Goal: Task Accomplishment & Management: Complete application form

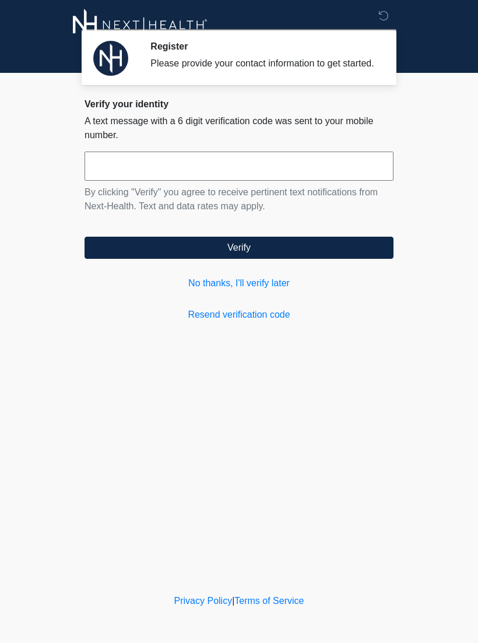
click at [204, 179] on input "text" at bounding box center [238, 165] width 309 height 29
type input "******"
click at [249, 259] on button "Verify" at bounding box center [238, 248] width 309 height 22
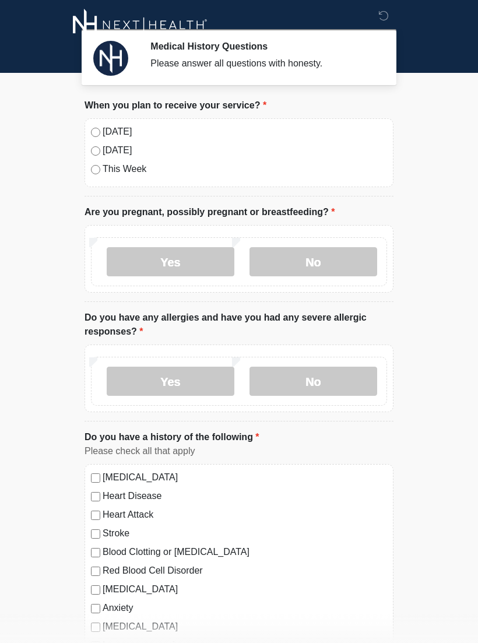
click at [309, 260] on label "No" at bounding box center [313, 261] width 128 height 29
click at [329, 377] on label "No" at bounding box center [313, 380] width 128 height 29
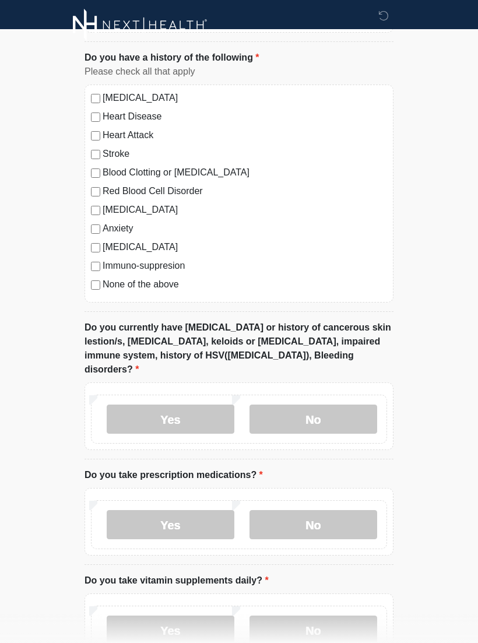
scroll to position [382, 0]
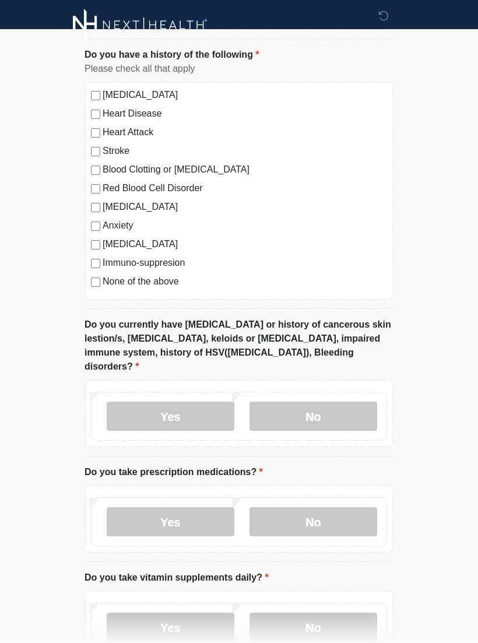
click at [340, 401] on label "No" at bounding box center [313, 415] width 128 height 29
click at [322, 507] on label "No" at bounding box center [313, 521] width 128 height 29
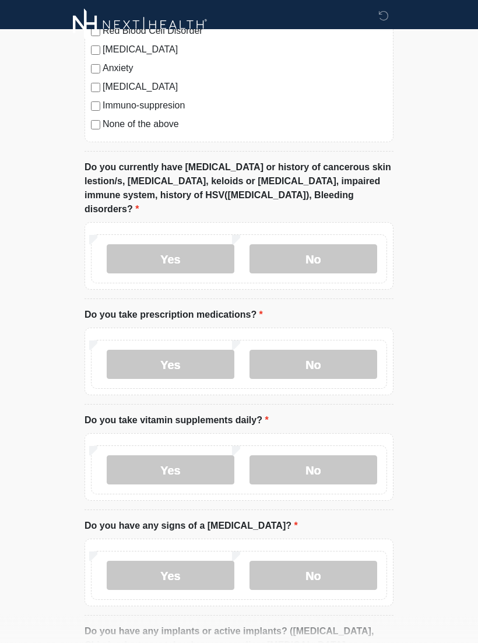
scroll to position [540, 0]
click at [326, 455] on label "No" at bounding box center [313, 469] width 128 height 29
click at [331, 569] on label "No" at bounding box center [313, 574] width 128 height 29
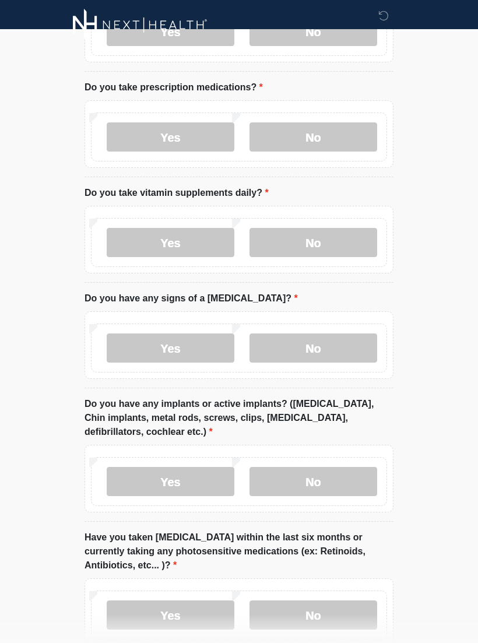
scroll to position [792, 0]
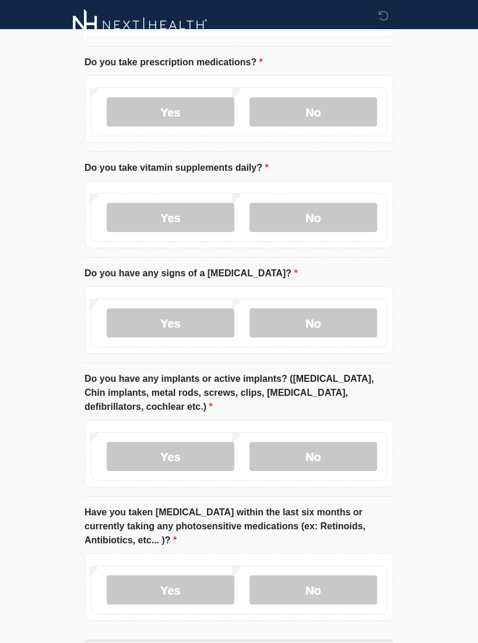
click at [336, 442] on label "No" at bounding box center [313, 456] width 128 height 29
click at [338, 577] on label "No" at bounding box center [313, 589] width 128 height 29
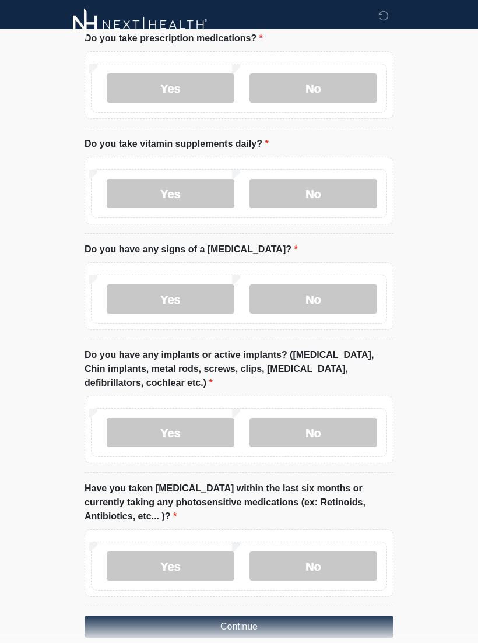
scroll to position [837, 0]
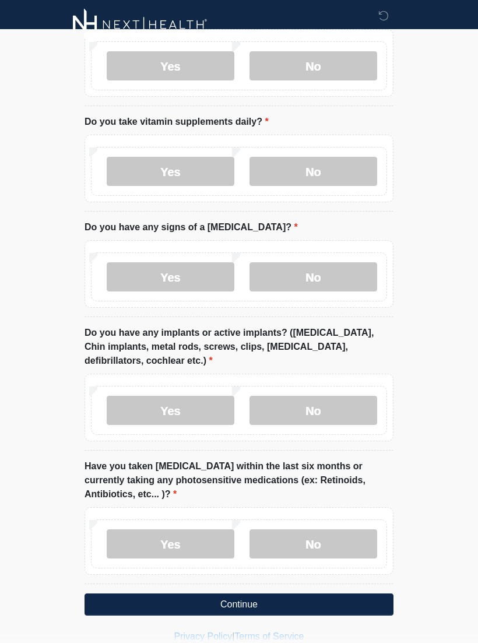
click at [255, 594] on button "Continue" at bounding box center [238, 605] width 309 height 22
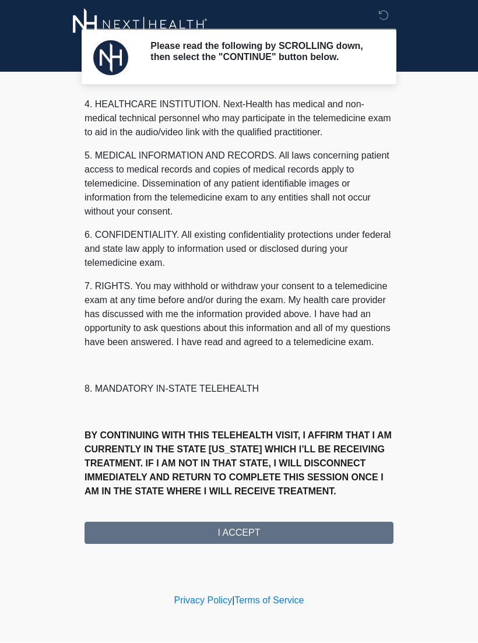
scroll to position [350, 0]
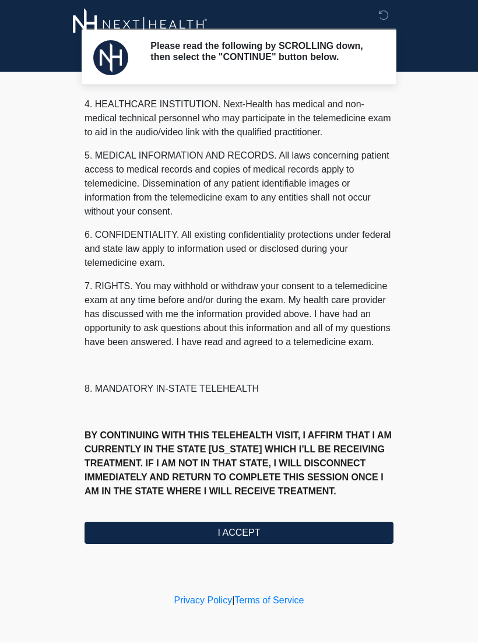
click at [235, 540] on button "I ACCEPT" at bounding box center [238, 533] width 309 height 22
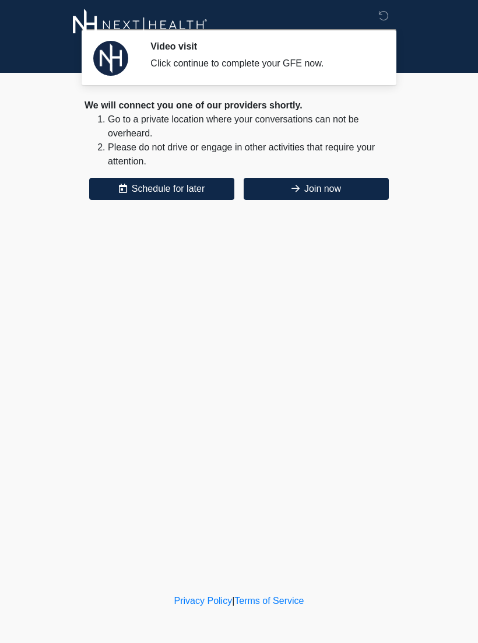
click at [360, 193] on button "Join now" at bounding box center [316, 189] width 145 height 22
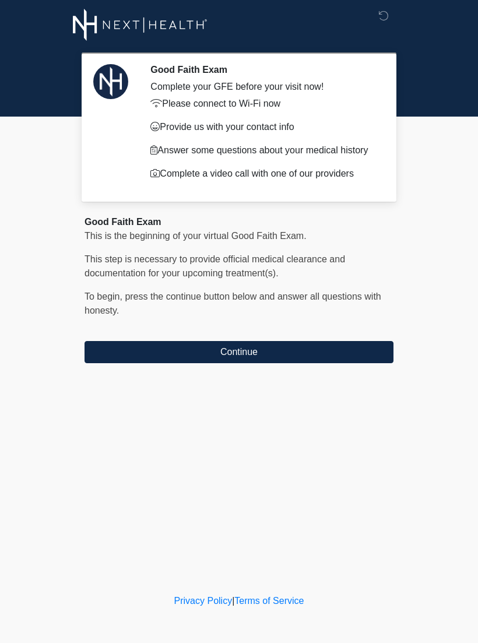
click at [316, 363] on button "Continue" at bounding box center [238, 352] width 309 height 22
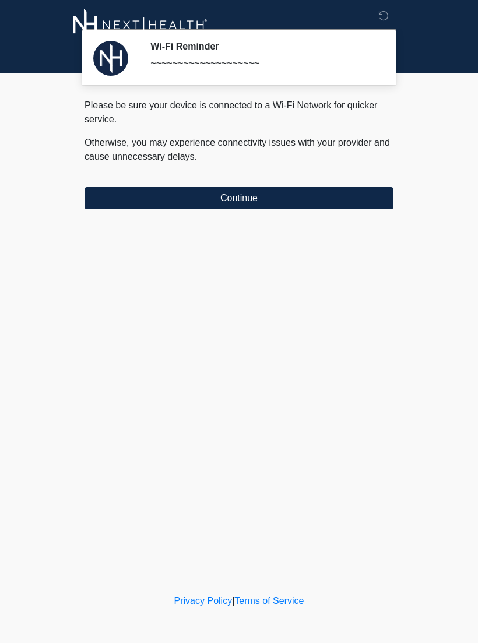
click at [265, 203] on button "Continue" at bounding box center [238, 198] width 309 height 22
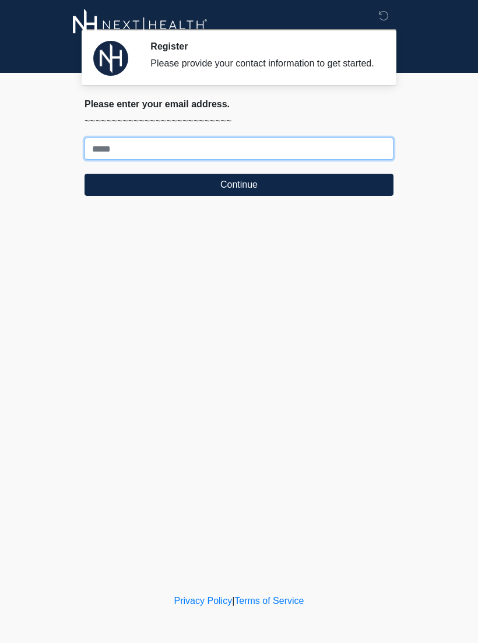
click at [225, 160] on input "Where should we email your treatment plan?" at bounding box center [238, 149] width 309 height 22
type input "**********"
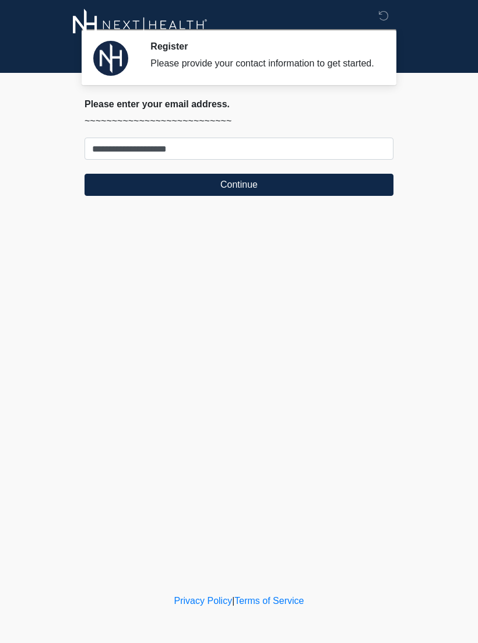
click at [261, 196] on button "Continue" at bounding box center [238, 185] width 309 height 22
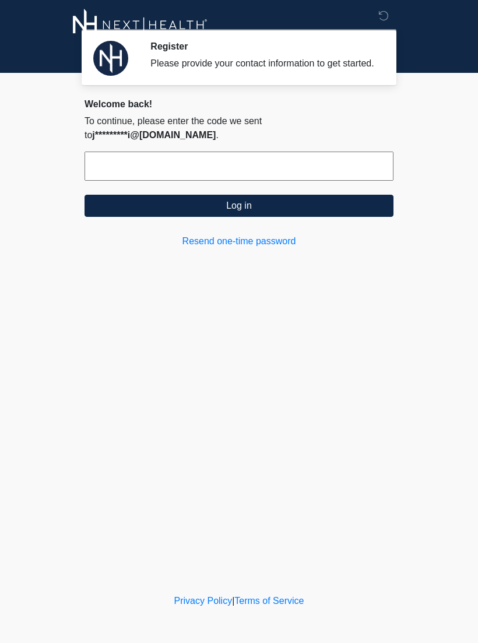
click at [269, 172] on input "text" at bounding box center [238, 165] width 309 height 29
type input "******"
click at [260, 213] on button "Log in" at bounding box center [238, 206] width 309 height 22
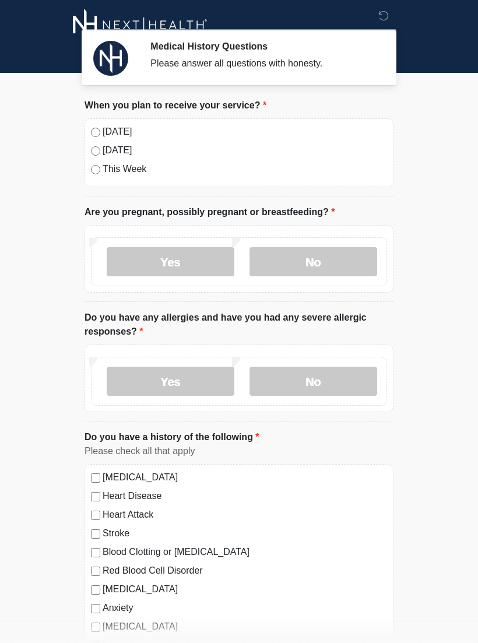
click at [125, 132] on label "[DATE]" at bounding box center [245, 132] width 284 height 14
click at [320, 258] on label "No" at bounding box center [313, 261] width 128 height 29
click at [313, 385] on label "No" at bounding box center [313, 380] width 128 height 29
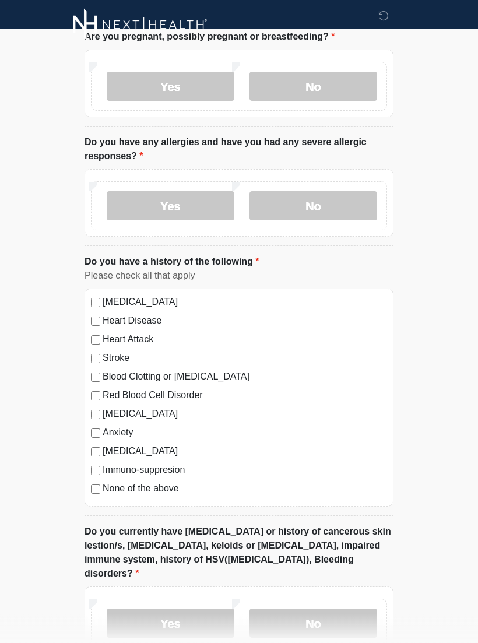
scroll to position [175, 0]
click at [172, 486] on label "None of the above" at bounding box center [245, 488] width 284 height 14
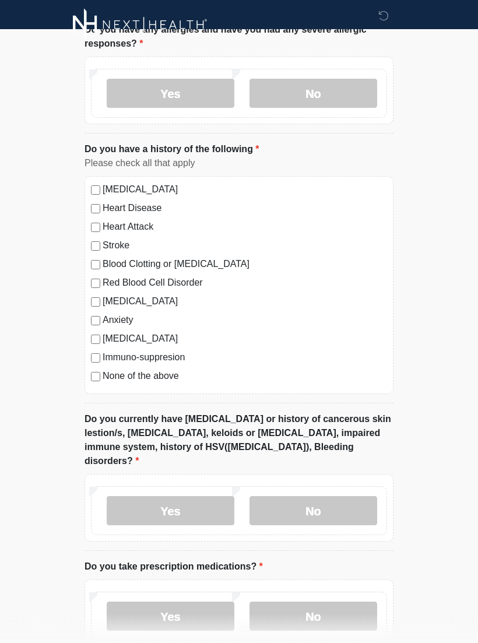
scroll to position [288, 0]
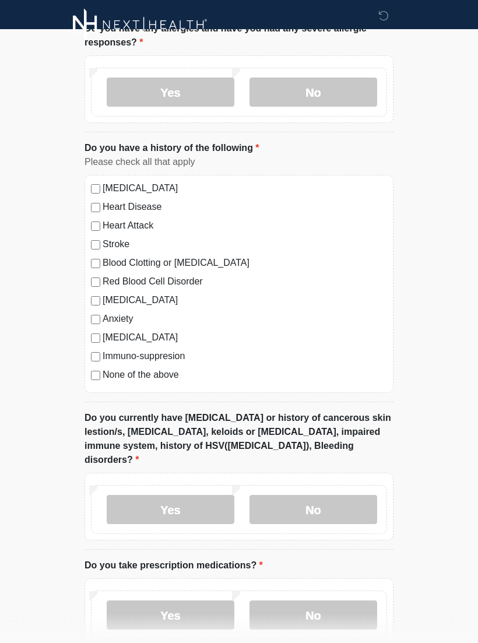
click at [336, 495] on label "No" at bounding box center [313, 509] width 128 height 29
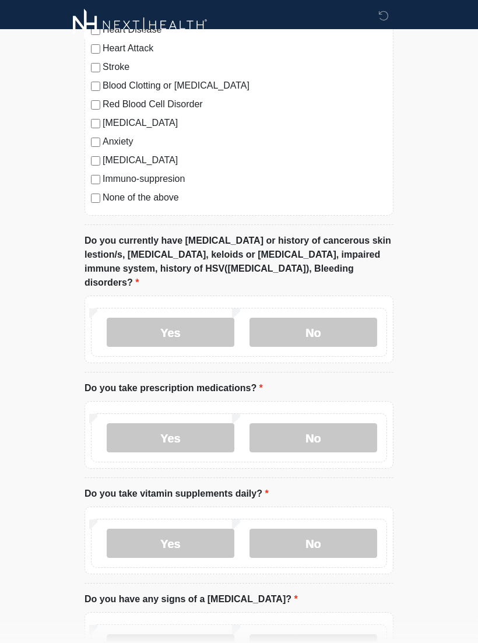
scroll to position [470, 0]
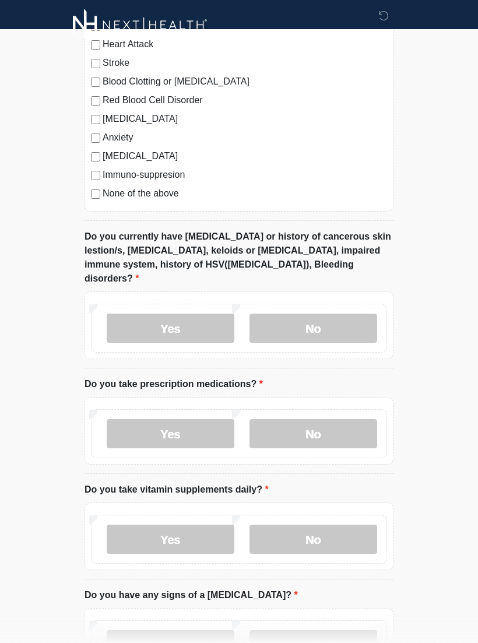
click at [339, 419] on label "No" at bounding box center [313, 433] width 128 height 29
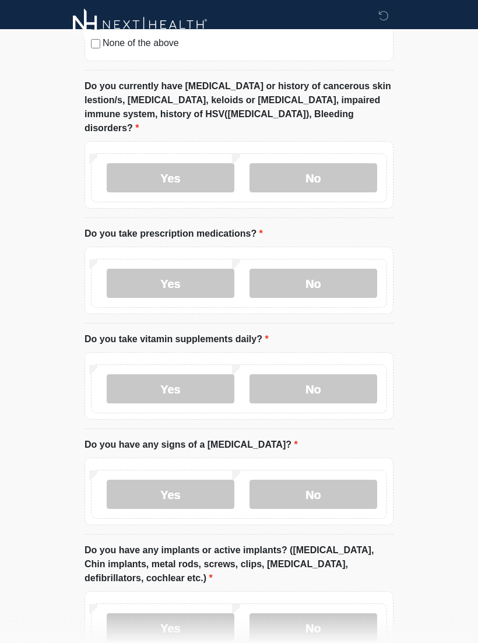
click at [334, 375] on label "No" at bounding box center [313, 389] width 128 height 29
click at [348, 481] on label "No" at bounding box center [313, 494] width 128 height 29
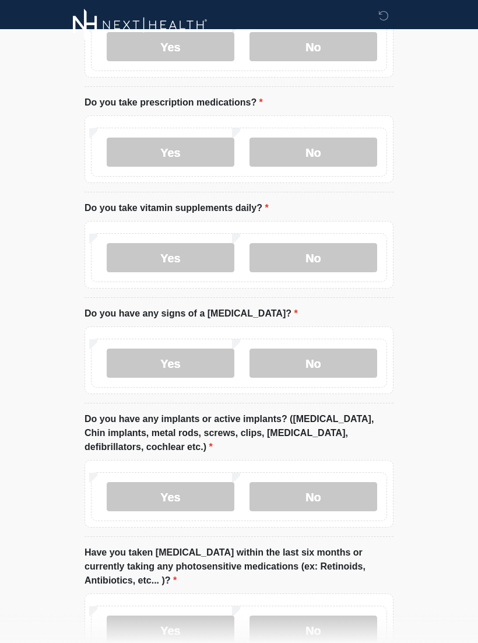
scroll to position [753, 0]
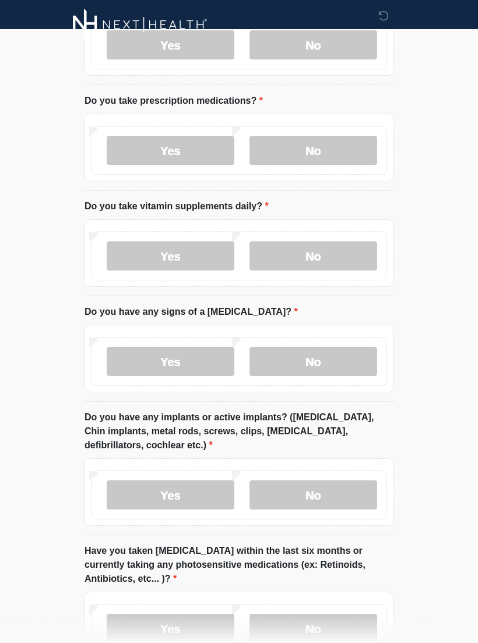
click at [174, 481] on label "Yes" at bounding box center [171, 495] width 128 height 29
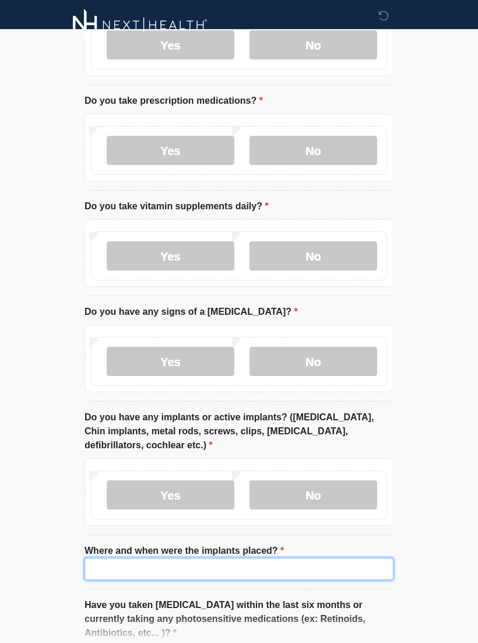
click at [247, 559] on input "Where and when were the implants placed?" at bounding box center [238, 569] width 309 height 22
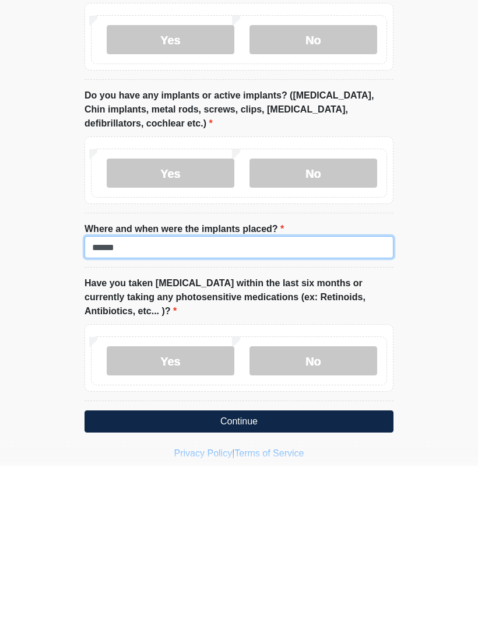
scroll to position [911, 0]
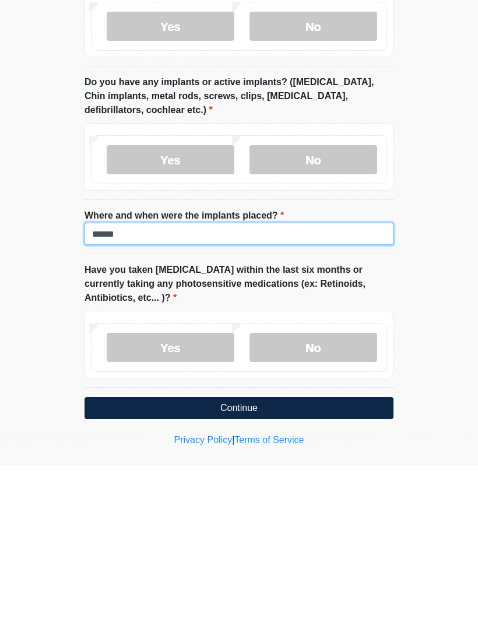
type input "******"
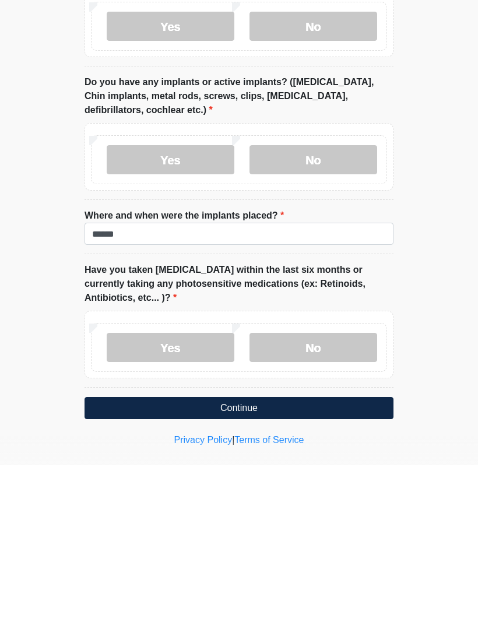
click at [327, 510] on label "No" at bounding box center [313, 524] width 128 height 29
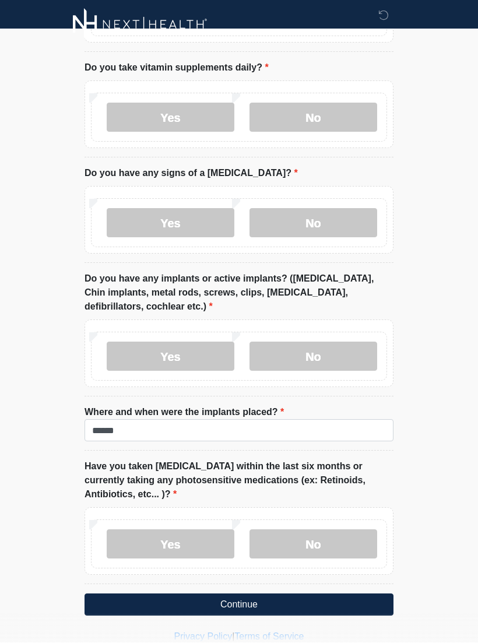
click at [267, 594] on button "Continue" at bounding box center [238, 605] width 309 height 22
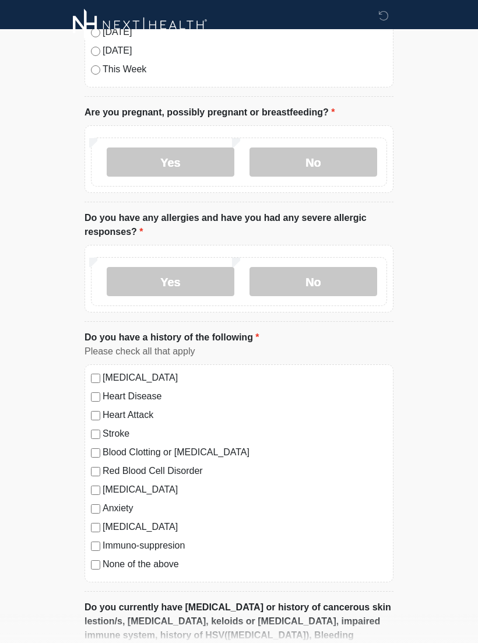
scroll to position [0, 0]
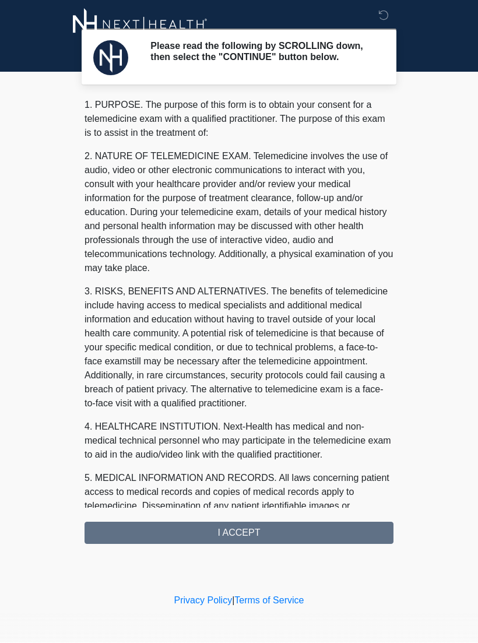
click at [278, 534] on div "1. PURPOSE. The purpose of this form is to obtain your consent for a telemedici…" at bounding box center [238, 321] width 309 height 446
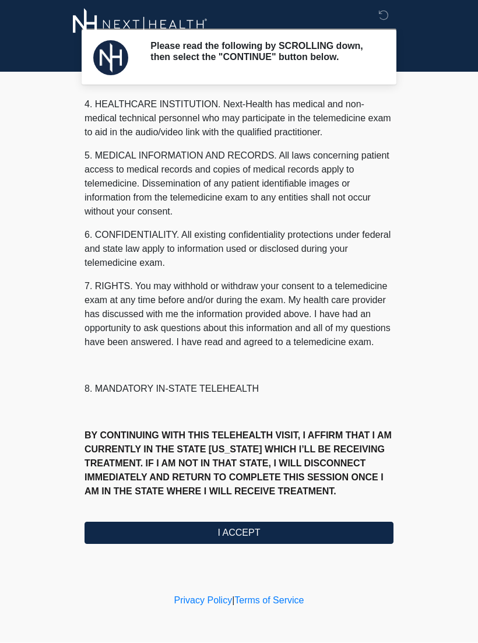
click at [252, 537] on button "I ACCEPT" at bounding box center [238, 533] width 309 height 22
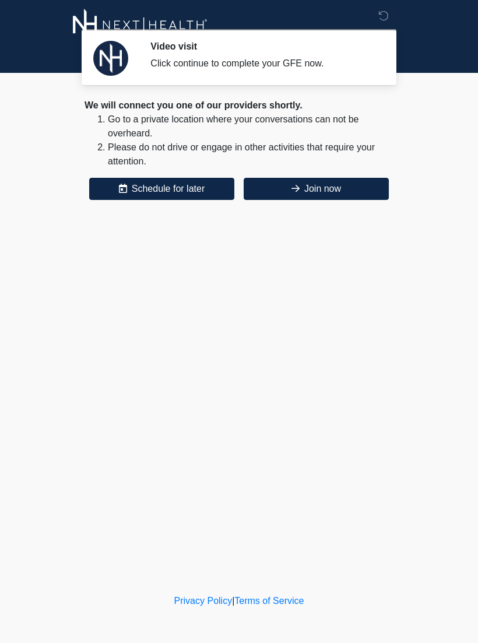
click at [352, 196] on button "Join now" at bounding box center [316, 189] width 145 height 22
